Goal: Information Seeking & Learning: Check status

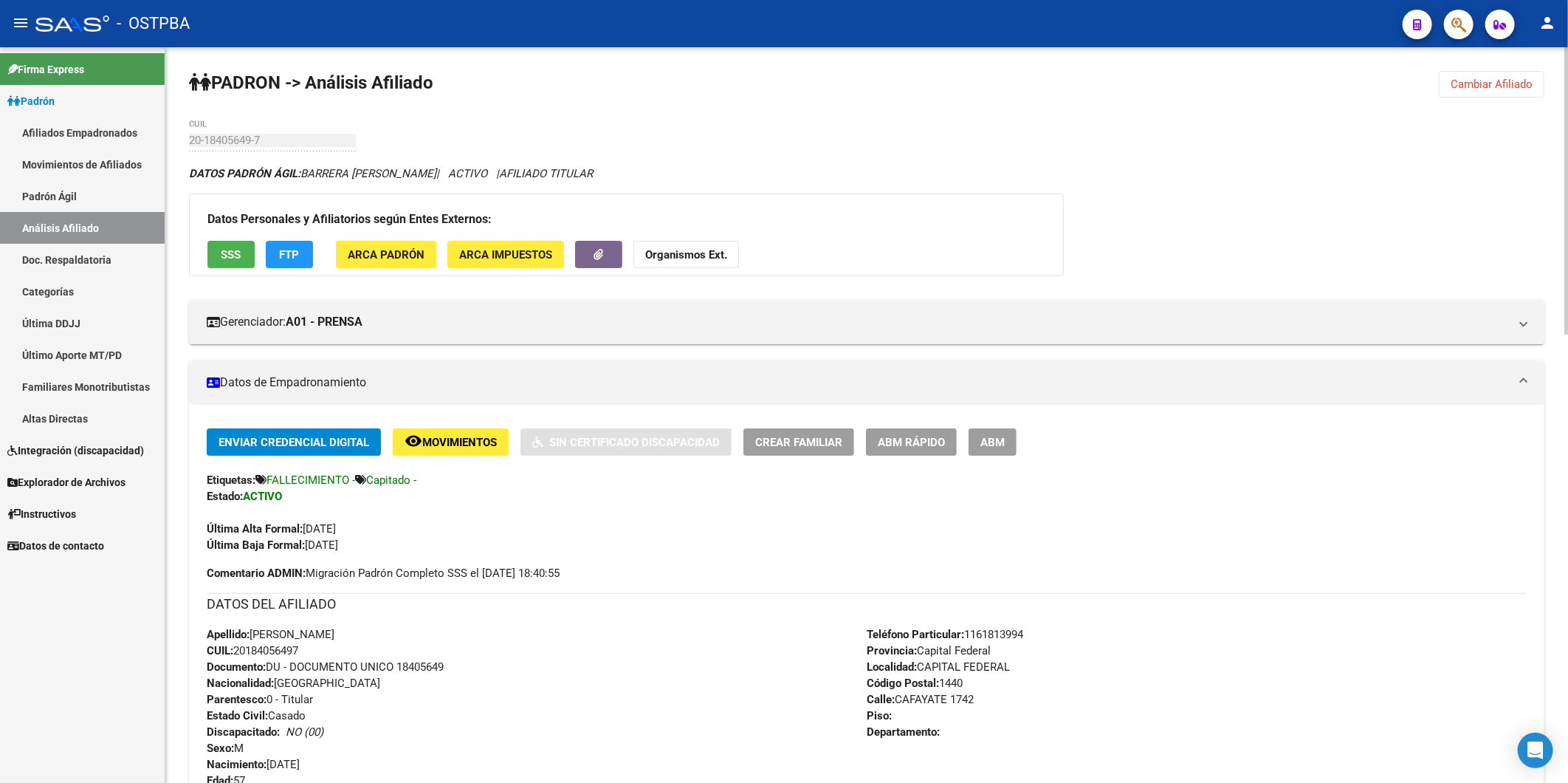
click at [1489, 82] on span "Cambiar Afiliado" at bounding box center [1492, 83] width 82 height 13
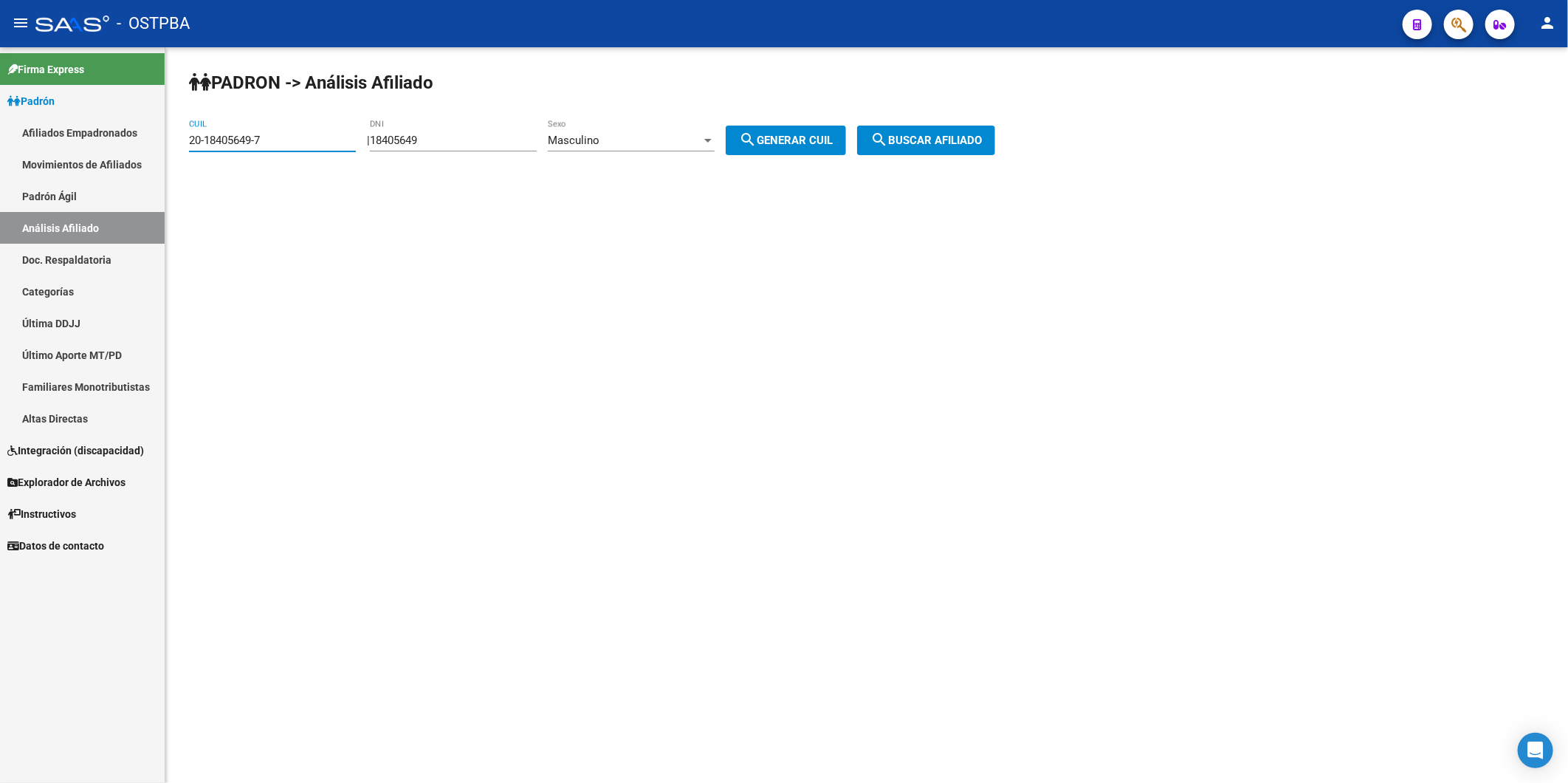
drag, startPoint x: 304, startPoint y: 144, endPoint x: 179, endPoint y: 143, distance: 125.0
click at [179, 143] on div "PADRON -> Análisis Afiliado 20-18405649-7 CUIL | 18405649 DNI Masculino Sexo se…" at bounding box center [867, 124] width 1403 height 155
drag, startPoint x: 448, startPoint y: 144, endPoint x: 359, endPoint y: 143, distance: 89.0
click at [359, 143] on app-analisis-afiliado "PADRON -> Análisis Afiliado CUIL | 18405649 DNI Masculino Sexo search Generar C…" at bounding box center [597, 140] width 817 height 13
type input "29313661"
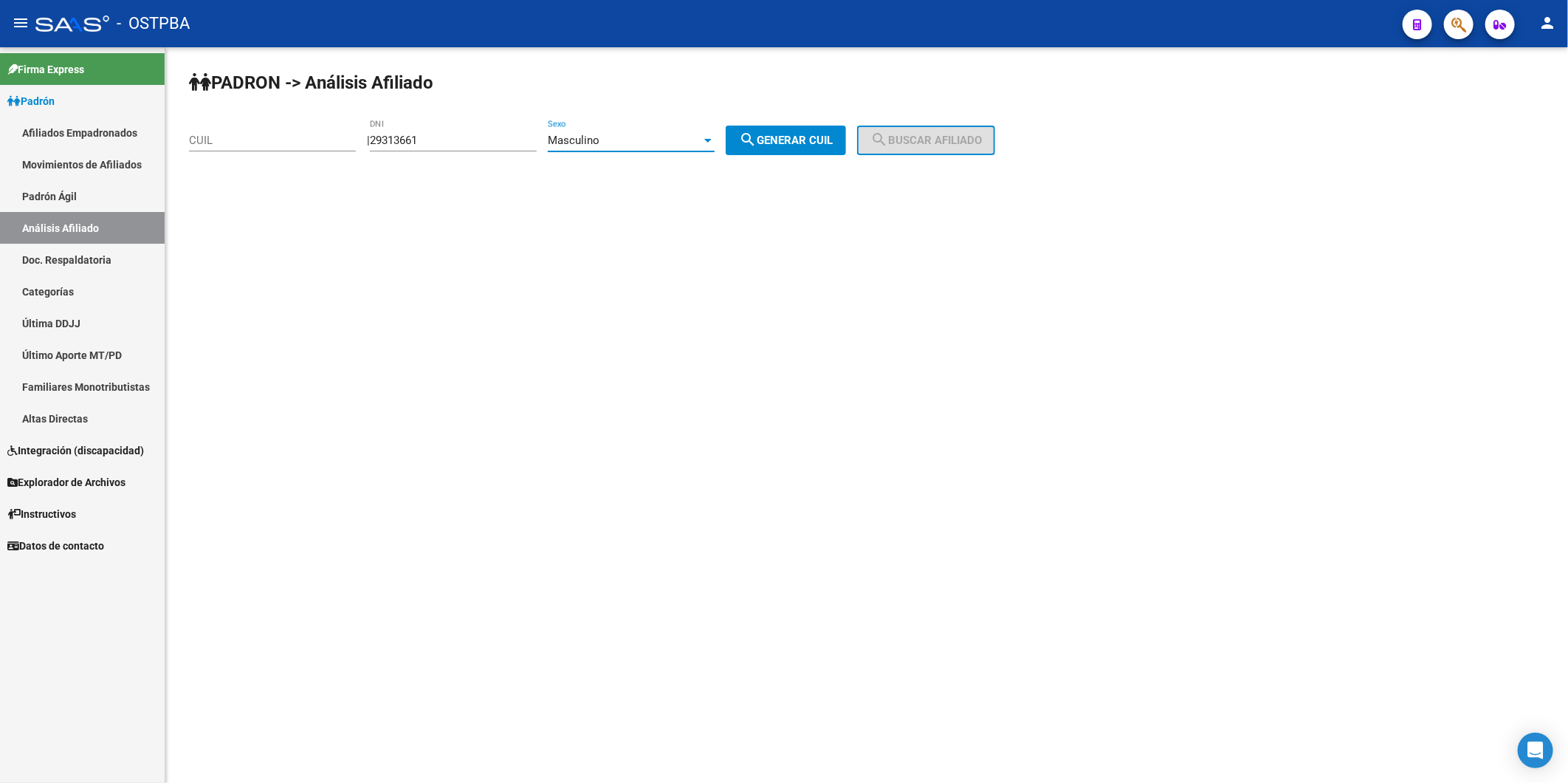
click at [711, 139] on div at bounding box center [708, 141] width 8 height 3
click at [707, 172] on span "Femenino" at bounding box center [647, 173] width 166 height 33
drag, startPoint x: 780, startPoint y: 143, endPoint x: 1001, endPoint y: 131, distance: 221.3
click at [781, 143] on span "search Generar CUIL" at bounding box center [785, 140] width 94 height 13
type input "27-29313661-6"
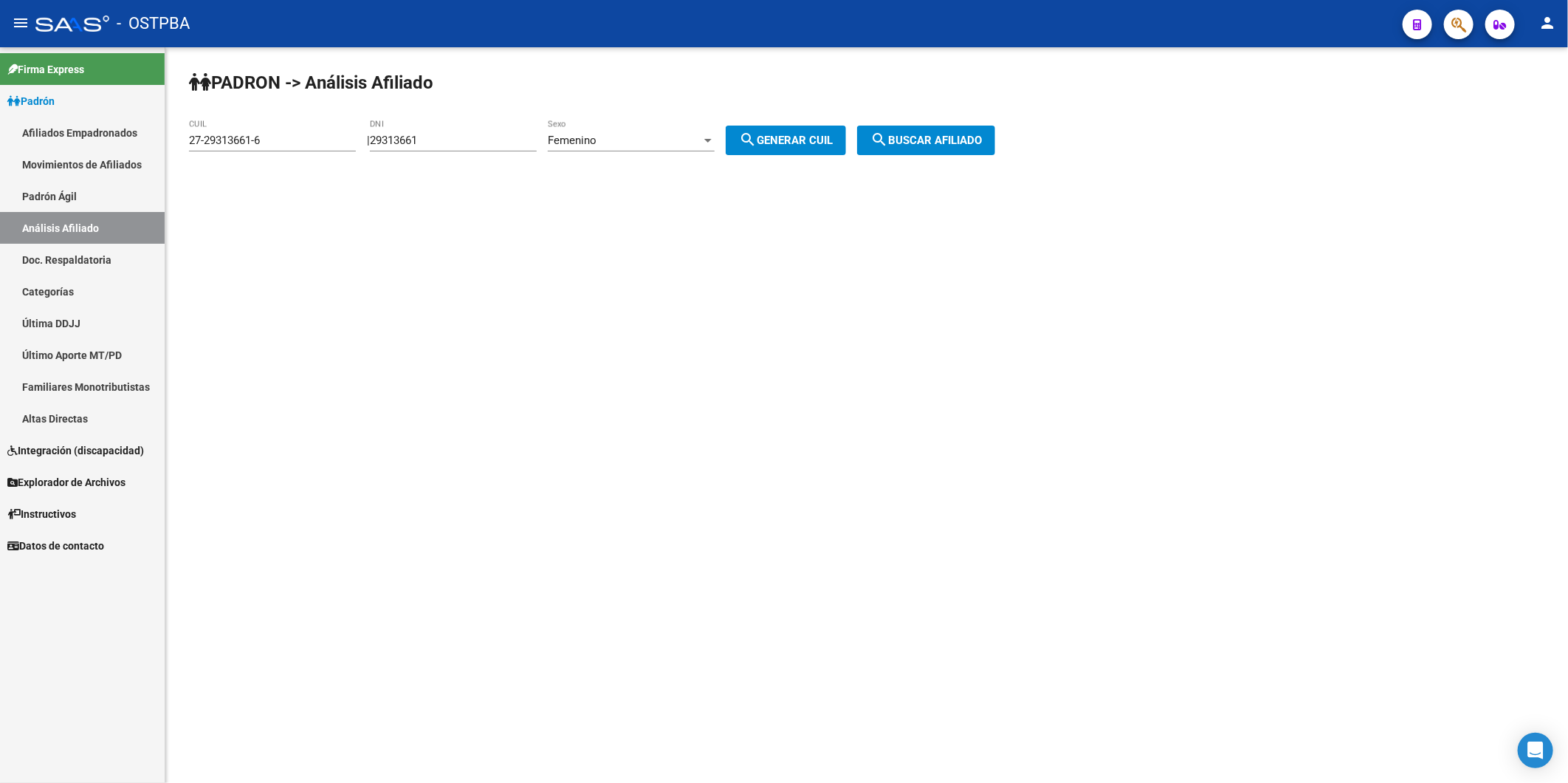
click at [939, 141] on span "search Buscar afiliado" at bounding box center [926, 140] width 112 height 13
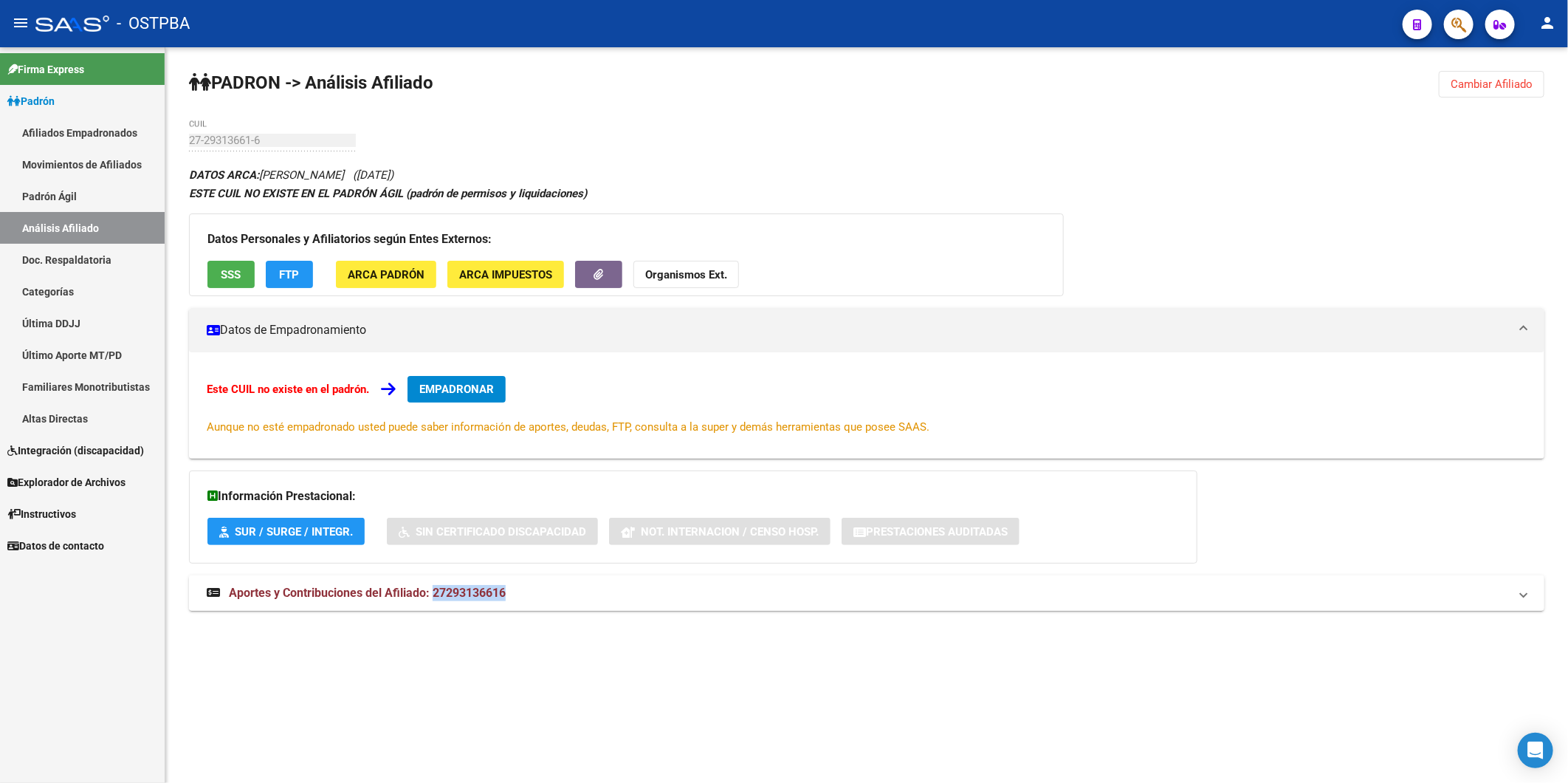
drag, startPoint x: 511, startPoint y: 597, endPoint x: 436, endPoint y: 602, distance: 75.2
click at [436, 601] on mat-panel-title "Aportes y Contribuciones del Afiliado: 27293136616" at bounding box center [858, 592] width 1303 height 16
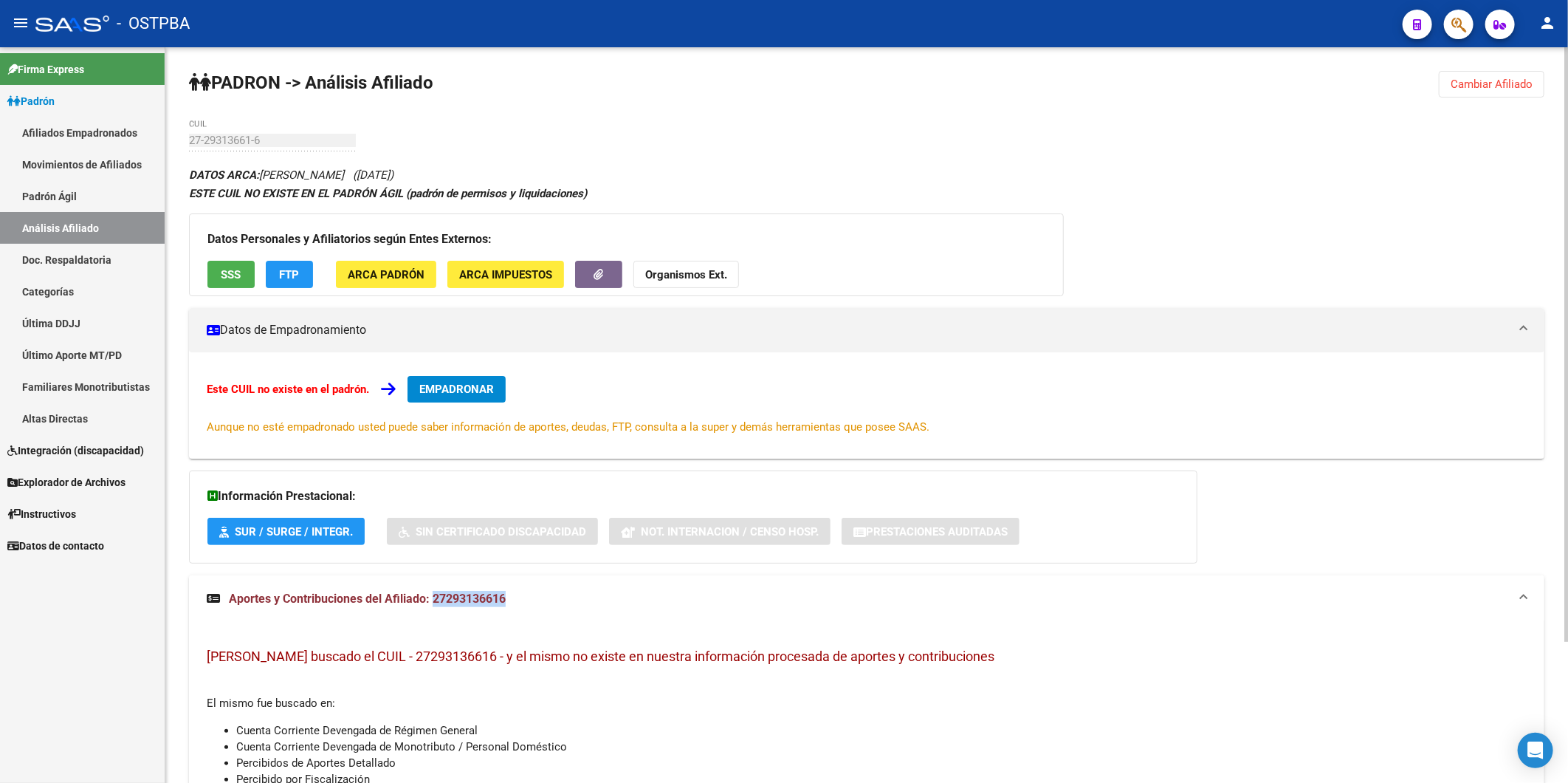
copy span "27293136616"
click at [711, 276] on strong "Organismos Ext." at bounding box center [687, 274] width 82 height 13
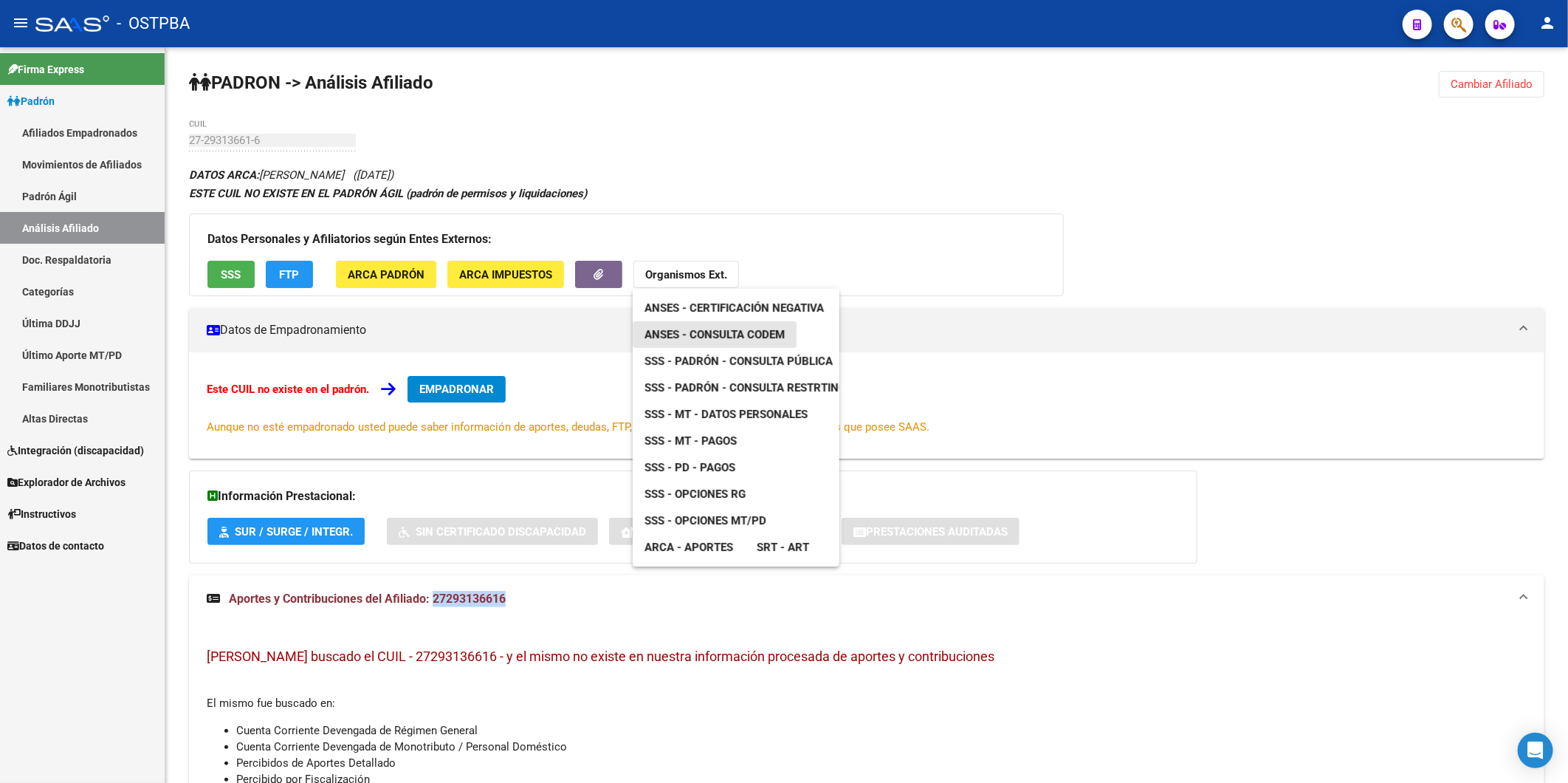
click at [723, 332] on span "ANSES - Consulta CODEM" at bounding box center [714, 334] width 140 height 13
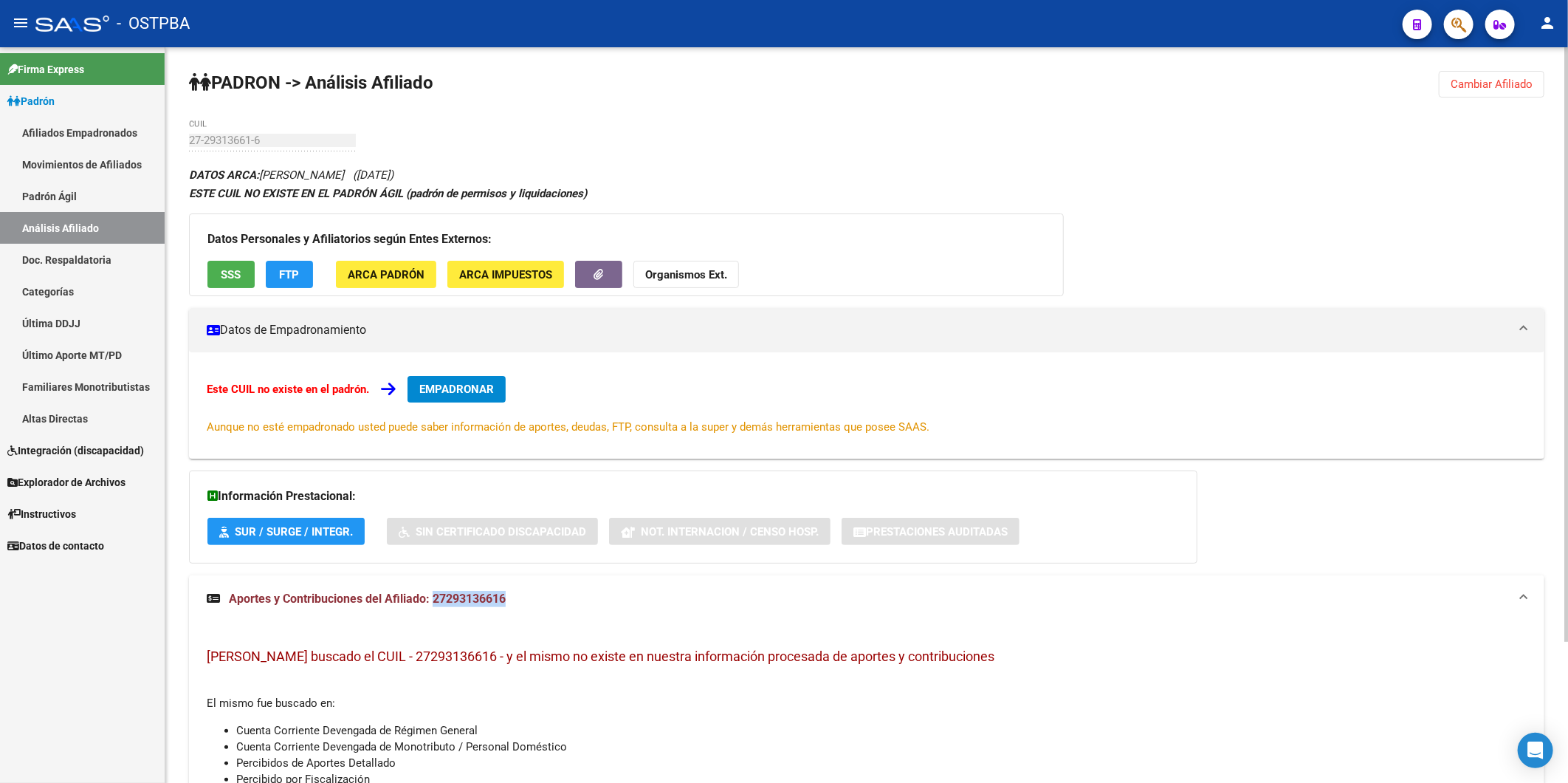
click at [235, 274] on span "SSS" at bounding box center [231, 274] width 20 height 13
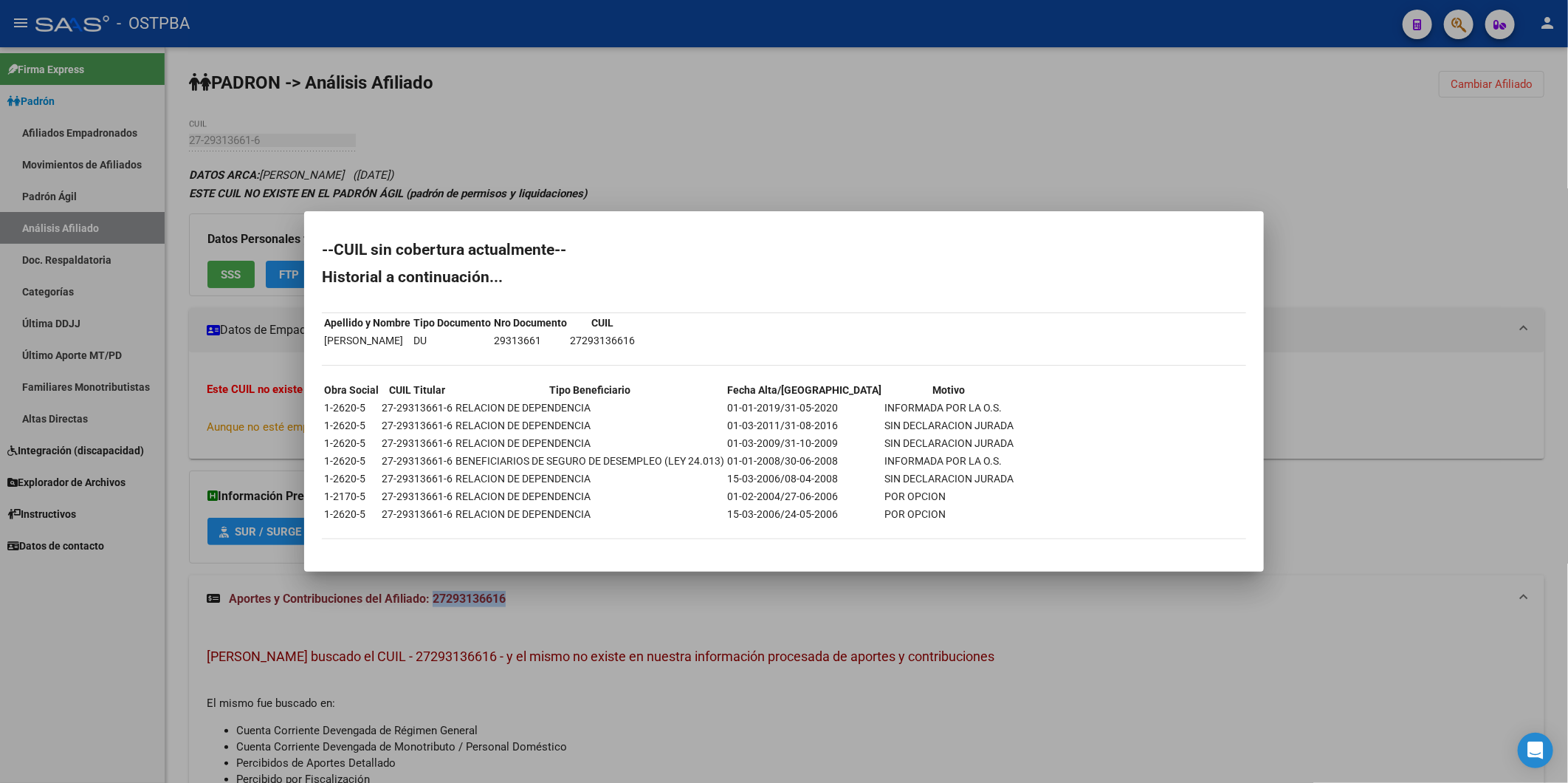
click at [965, 124] on div at bounding box center [784, 392] width 1568 height 783
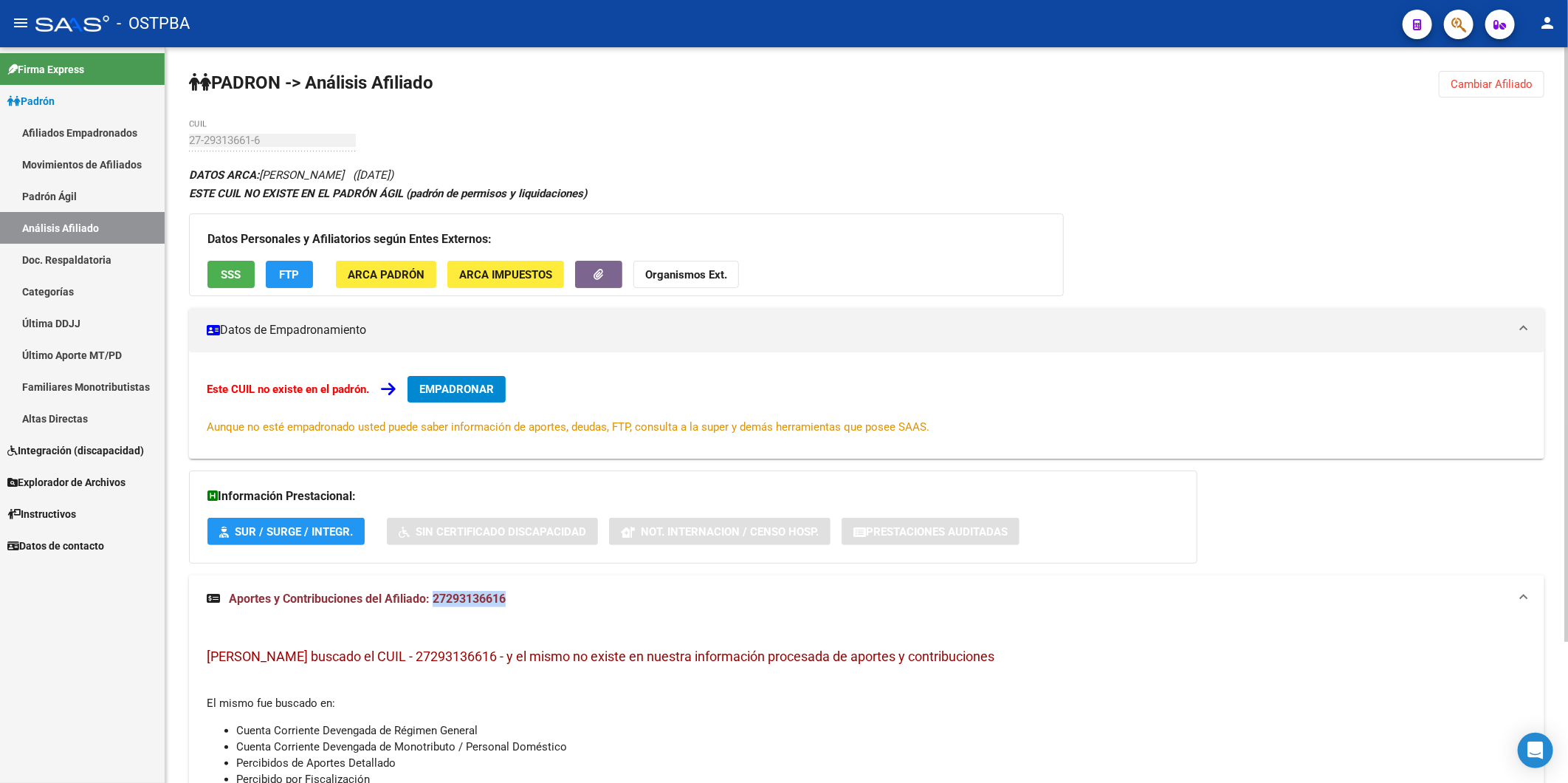
click at [298, 276] on span "FTP" at bounding box center [289, 274] width 20 height 13
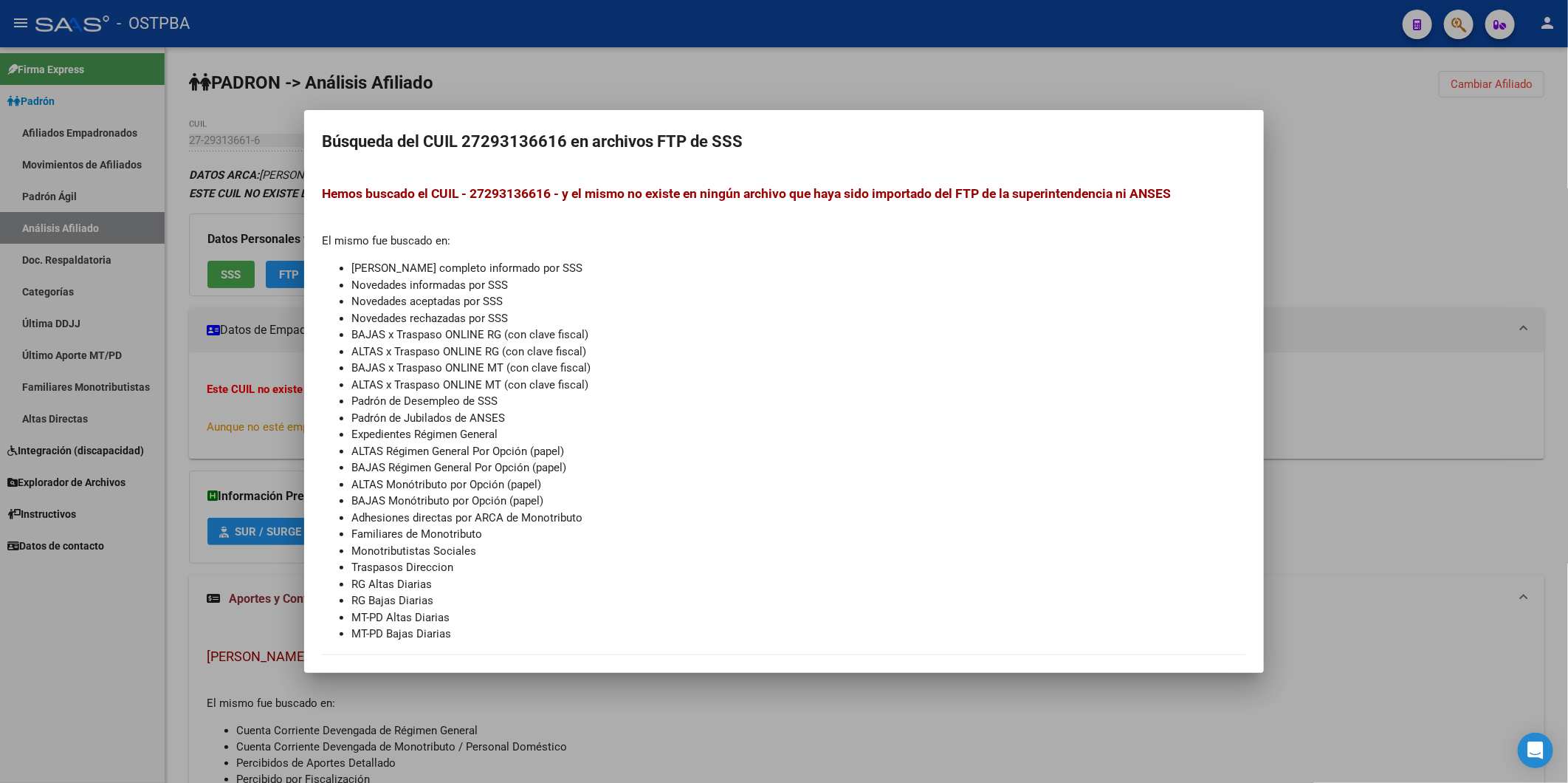
click at [1330, 181] on div at bounding box center [784, 392] width 1568 height 783
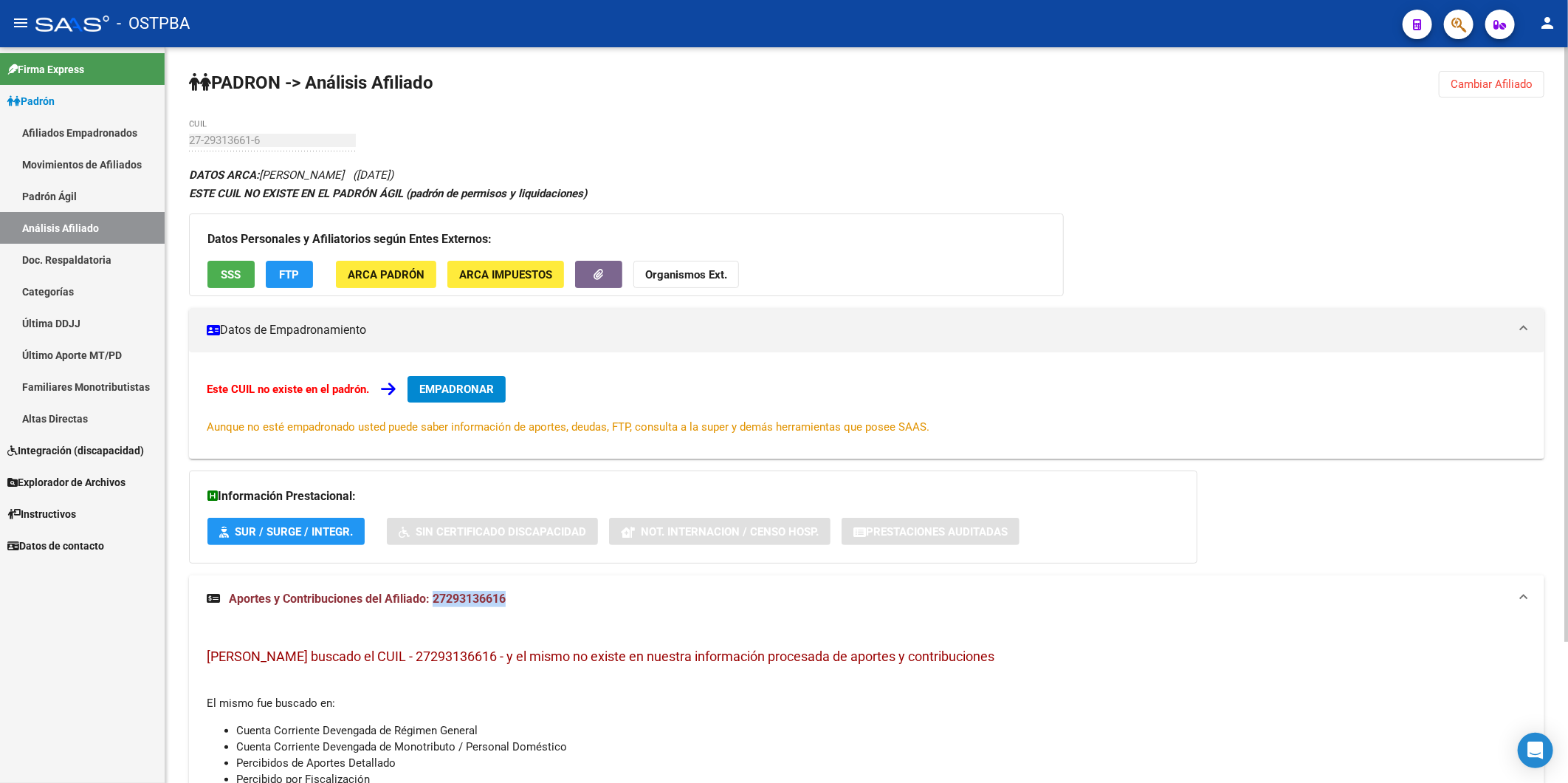
click at [683, 277] on strong "Organismos Ext." at bounding box center [687, 274] width 82 height 13
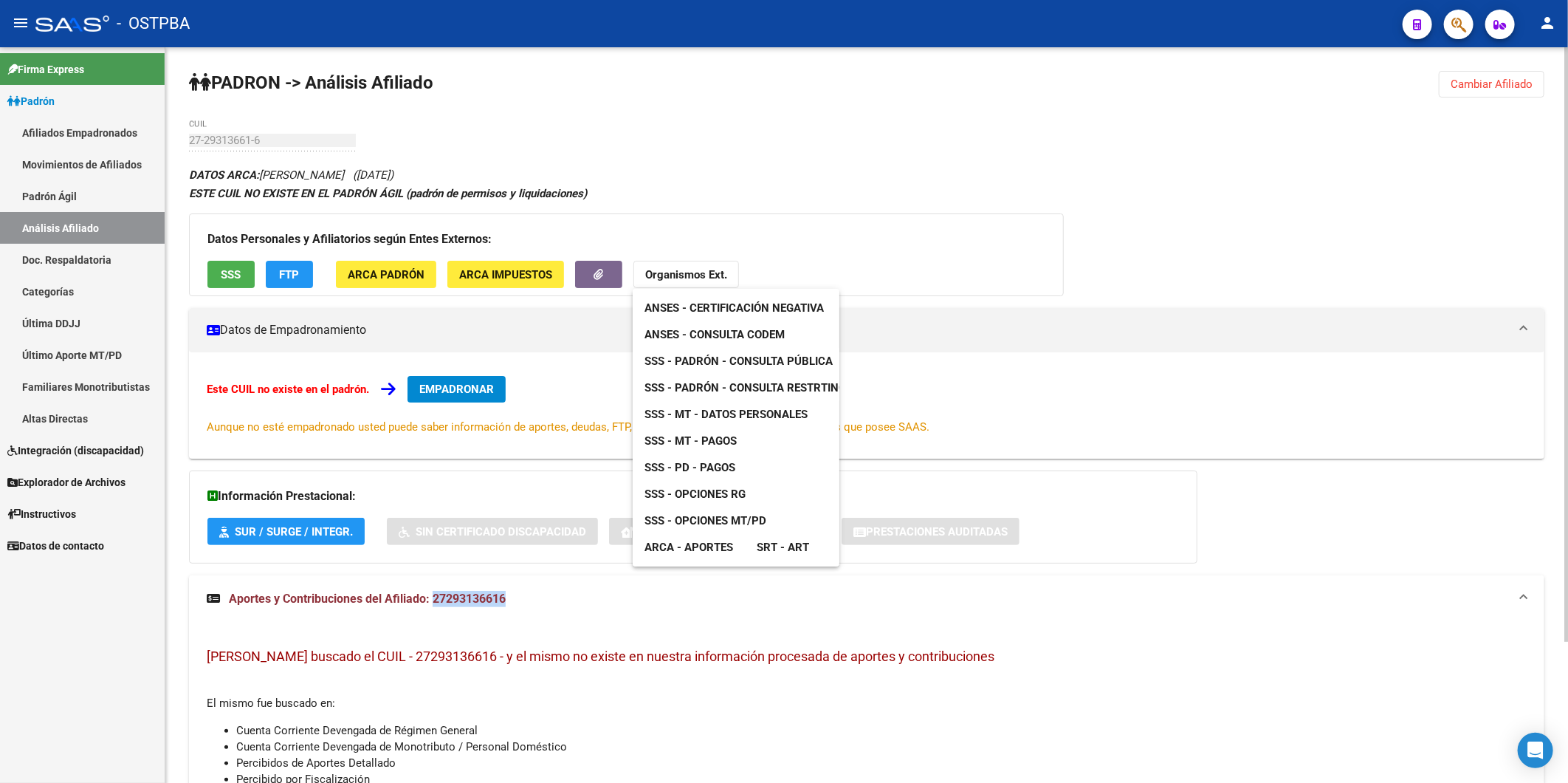
drag, startPoint x: 394, startPoint y: 172, endPoint x: 287, endPoint y: 165, distance: 107.2
click at [312, 167] on div at bounding box center [784, 392] width 1568 height 783
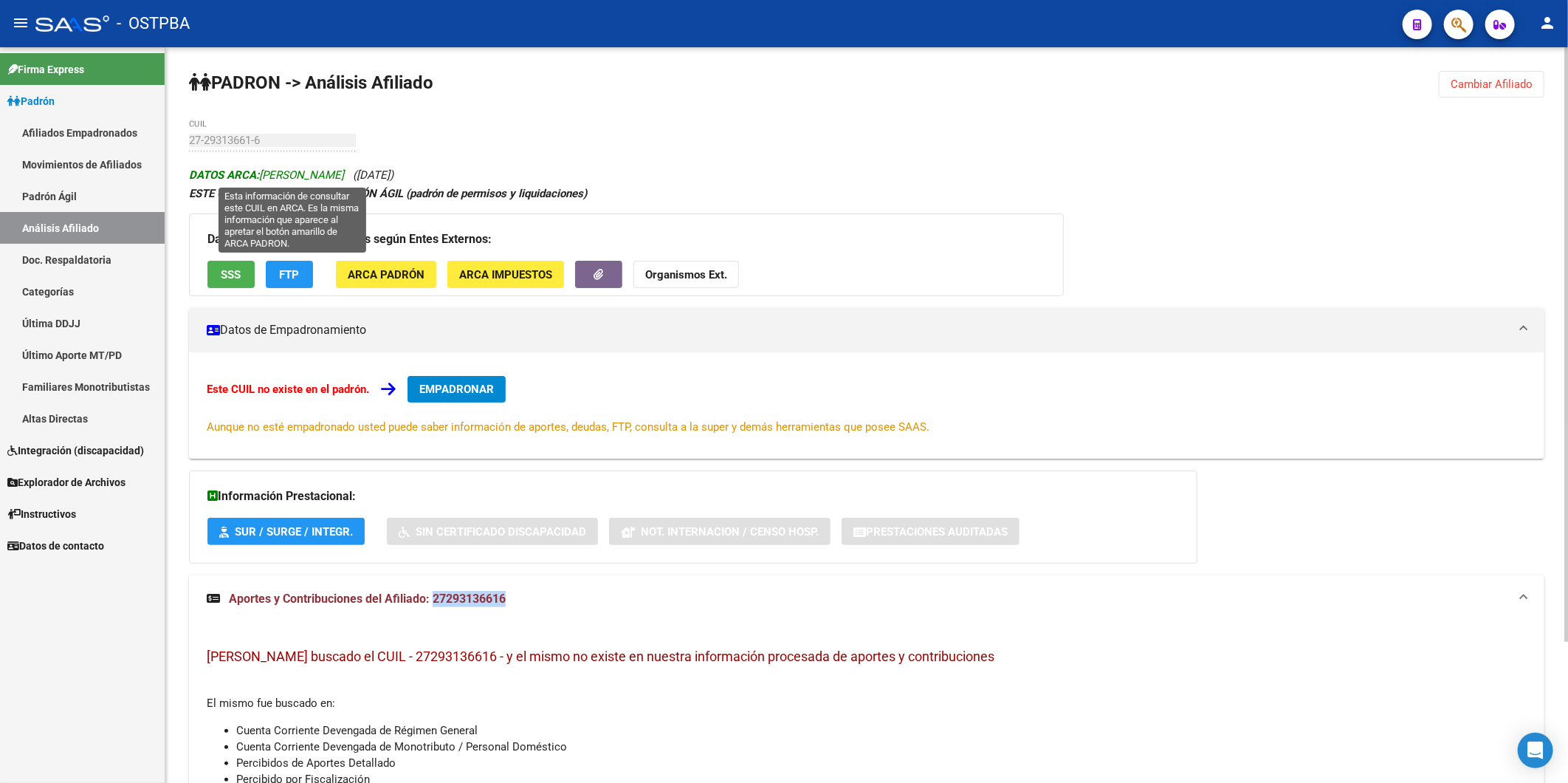
drag, startPoint x: 263, startPoint y: 177, endPoint x: 383, endPoint y: 177, distance: 120.0
click at [344, 177] on span "DATOS ARCA: [PERSON_NAME]" at bounding box center [266, 174] width 155 height 13
copy span "[PERSON_NAME] BEATR"
drag, startPoint x: 439, startPoint y: 658, endPoint x: 348, endPoint y: 633, distance: 94.4
click at [351, 636] on div "Hemos buscado el CUIL - 27293136616 - y el mismo no existe en nuestra informaci…" at bounding box center [867, 763] width 1356 height 282
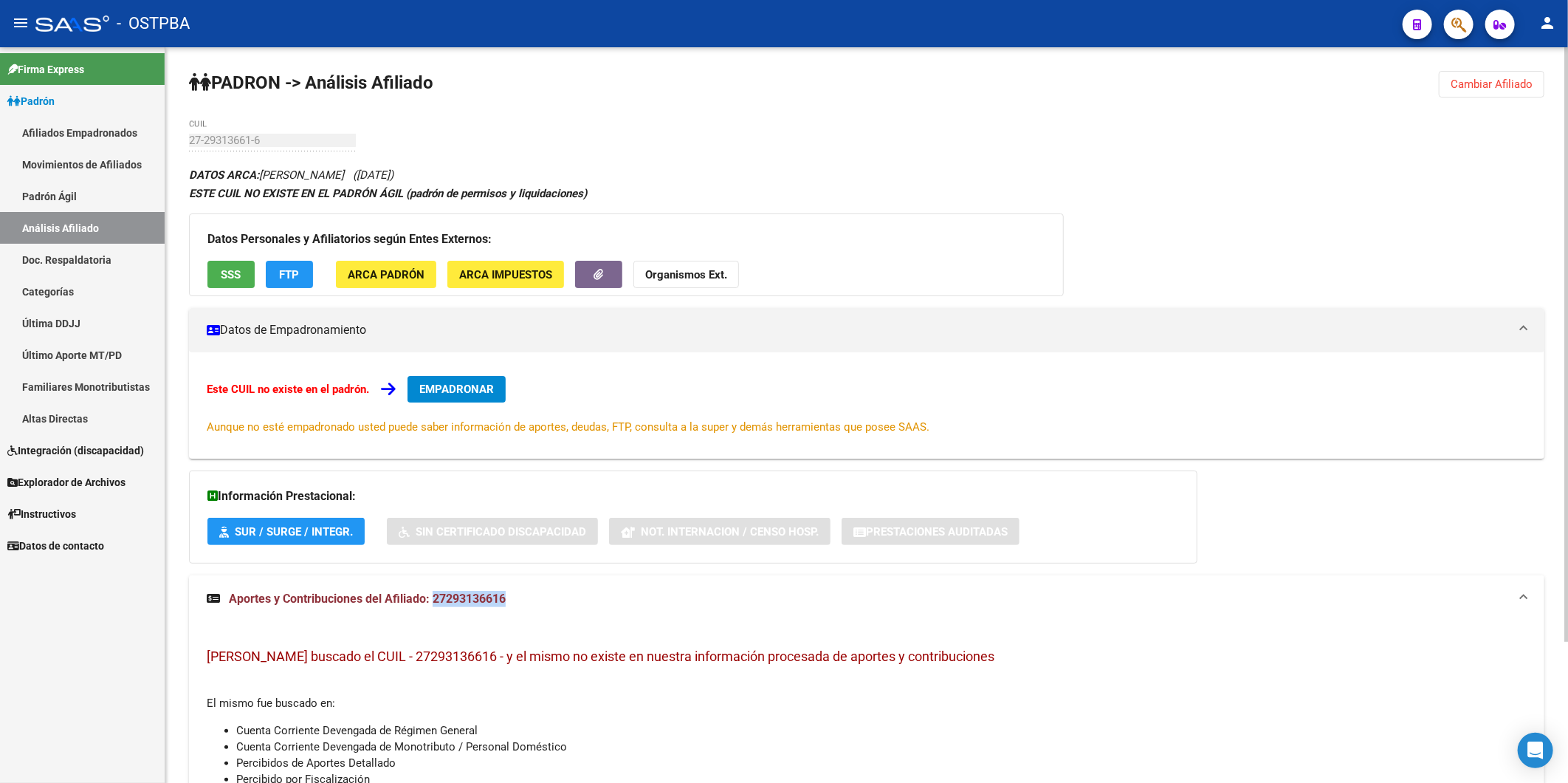
copy span "- 27293136616"
